Goal: Obtain resource: Download file/media

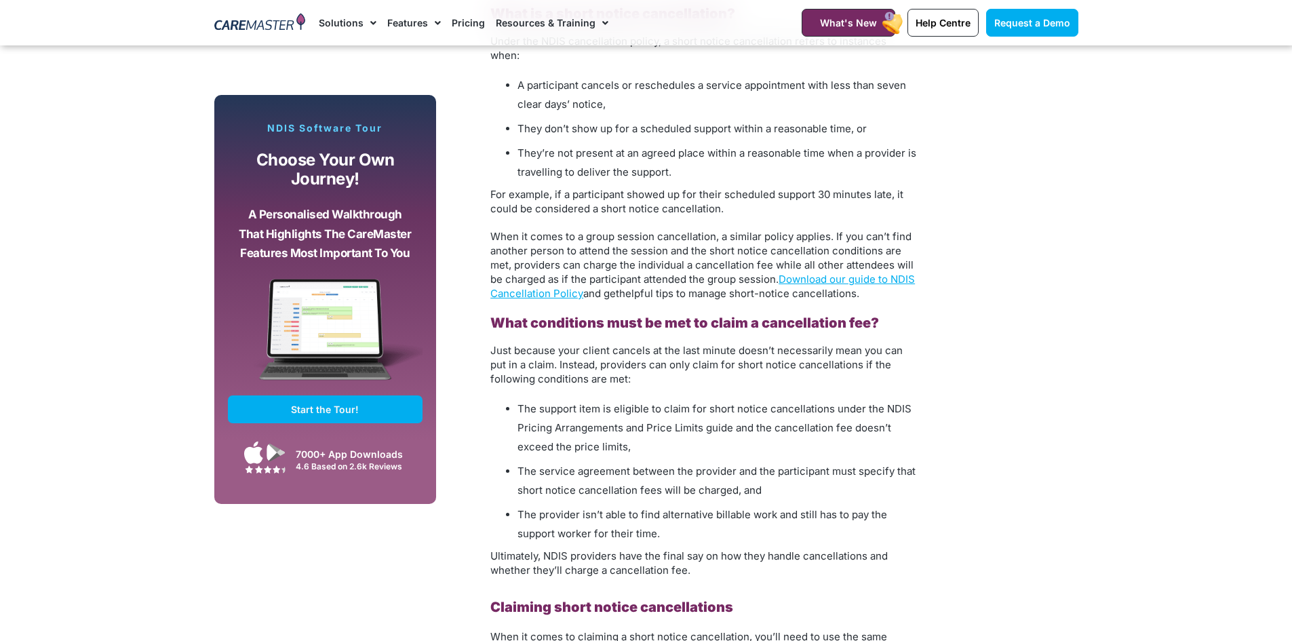
scroll to position [1288, 0]
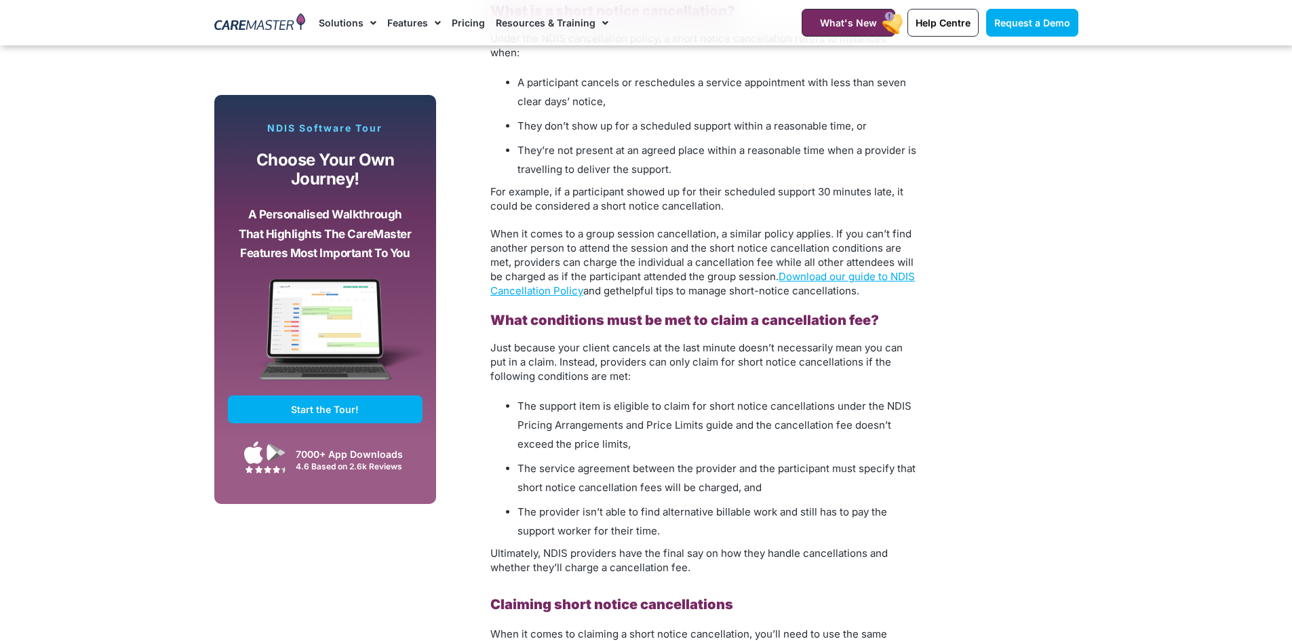
click at [854, 270] on link "Download our guide to NDIS Cancellation Policy" at bounding box center [702, 283] width 424 height 27
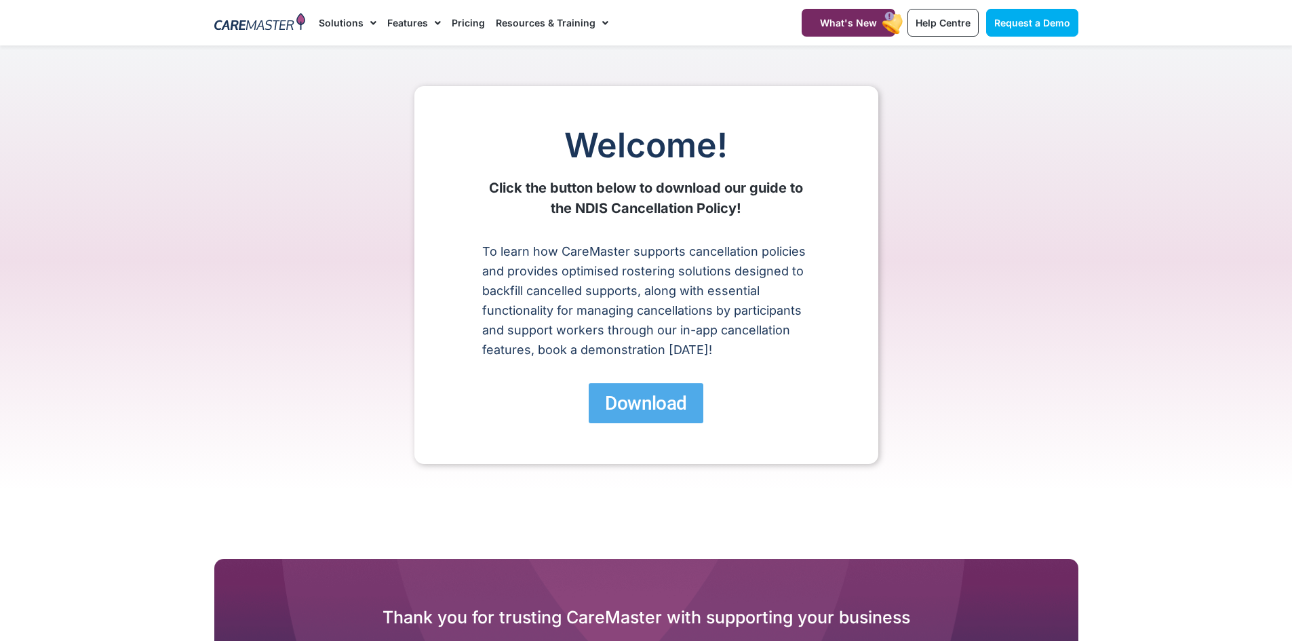
click at [605, 410] on span "Download" at bounding box center [645, 403] width 81 height 24
